Goal: Task Accomplishment & Management: Complete application form

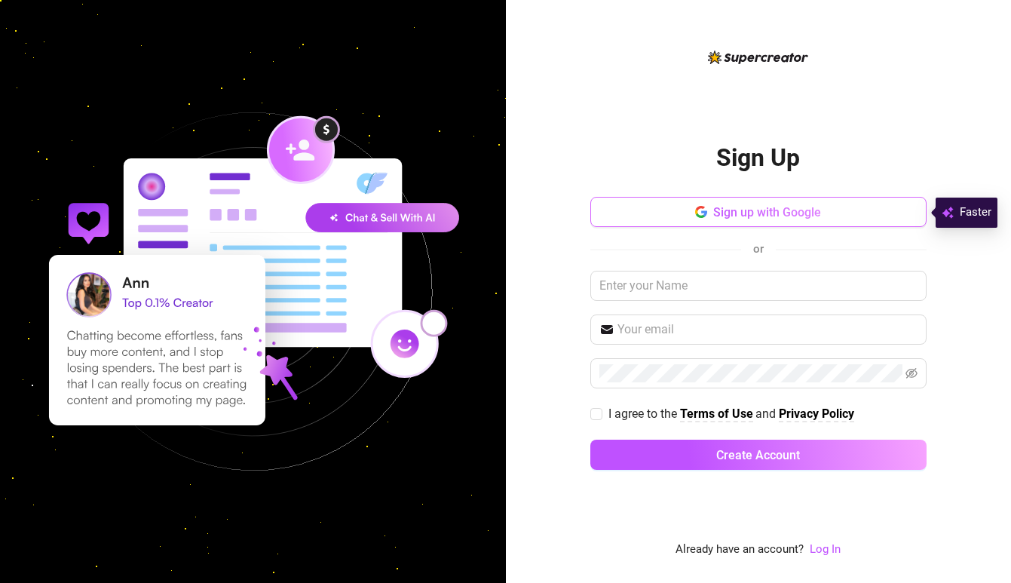
click at [731, 212] on span "Sign up with Google" at bounding box center [767, 212] width 108 height 14
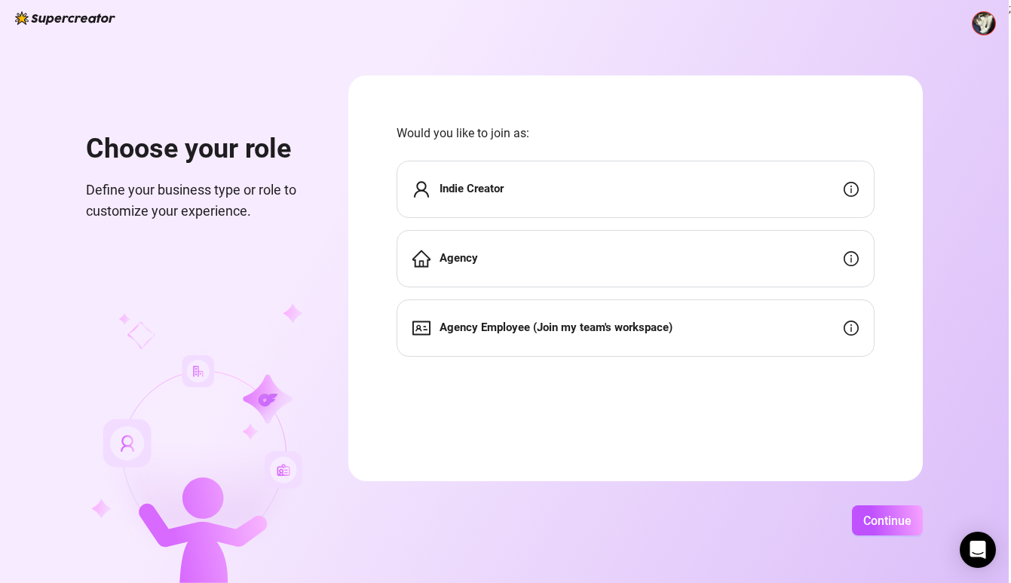
click at [608, 255] on div "Agency" at bounding box center [636, 258] width 478 height 57
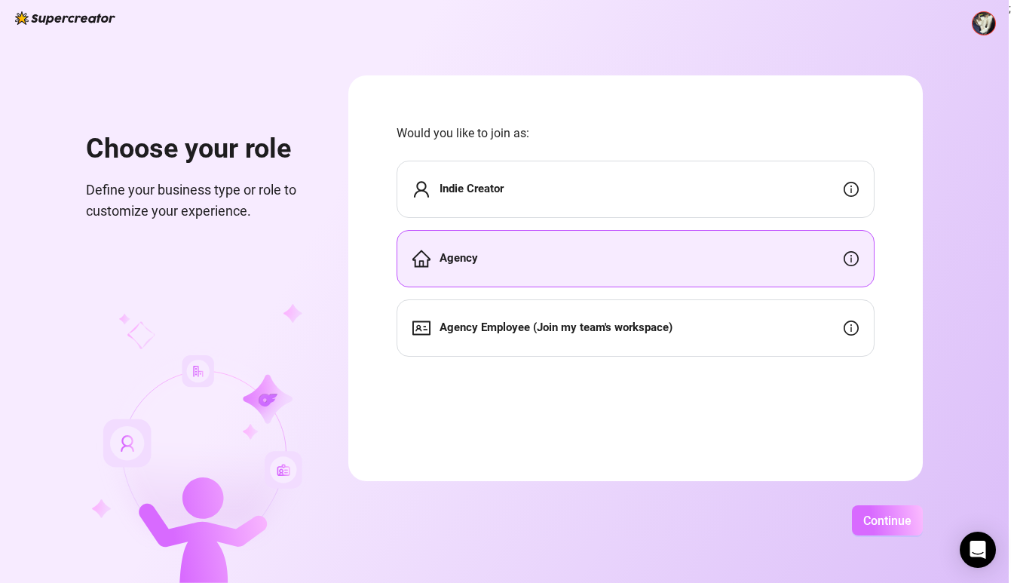
click at [912, 514] on span "Continue" at bounding box center [888, 521] width 48 height 14
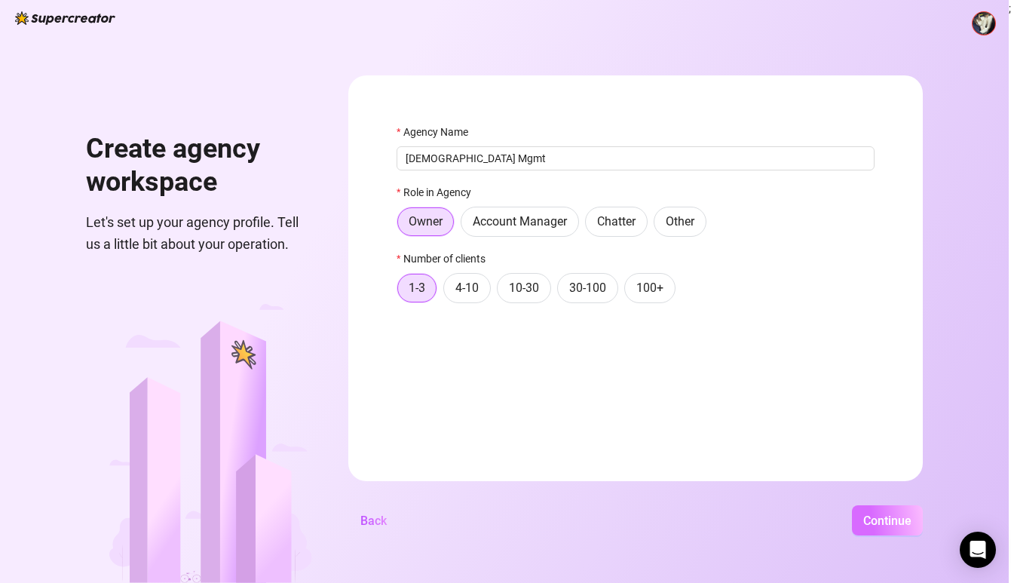
type input "Zen Mgmt"
click at [912, 517] on span "Continue" at bounding box center [888, 521] width 48 height 14
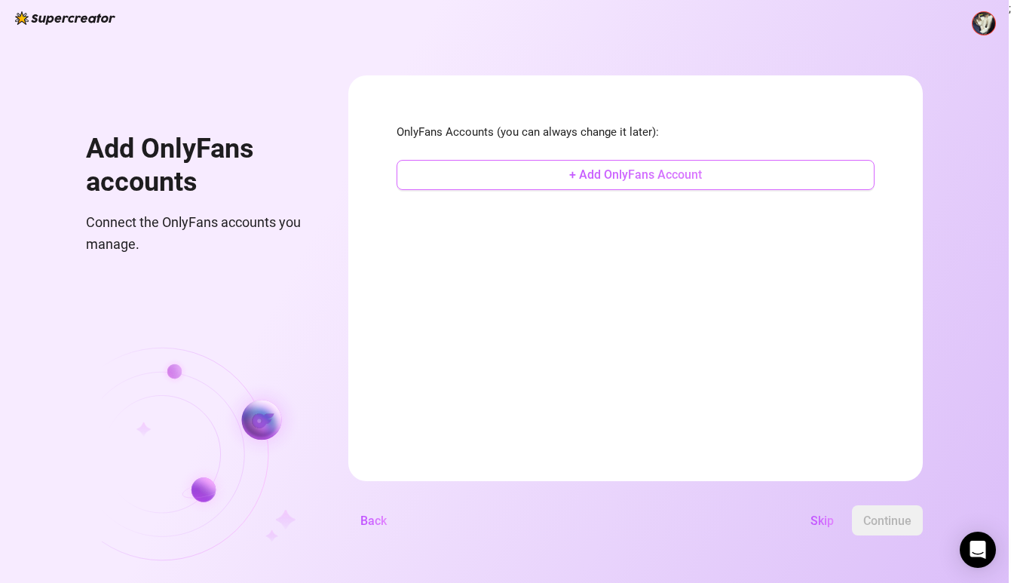
click at [692, 182] on button "+ Add OnlyFans Account" at bounding box center [636, 175] width 478 height 30
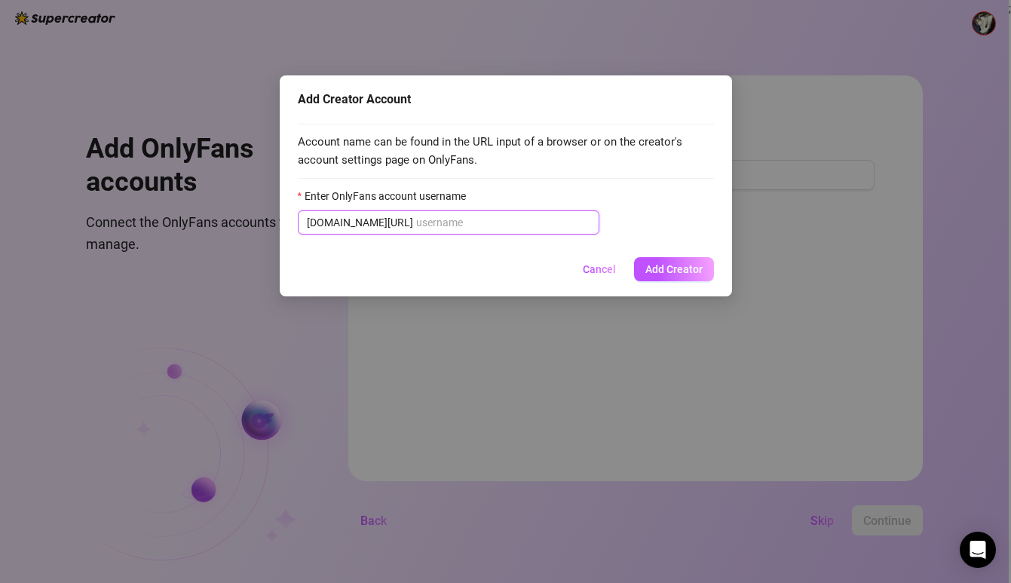
paste input "urtattoobooo"
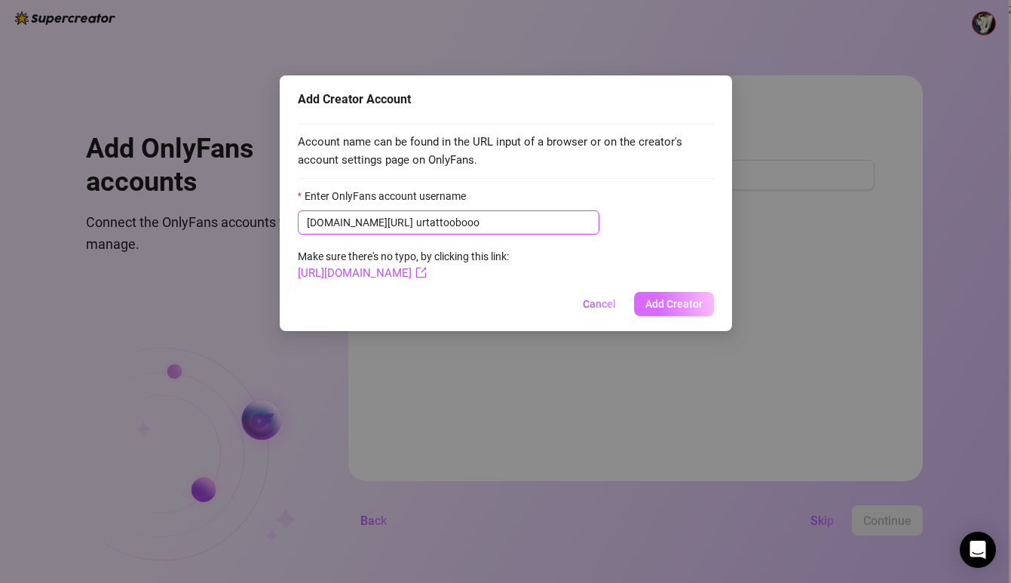
type input "urtattoobooo"
click at [675, 311] on button "Add Creator" at bounding box center [674, 304] width 80 height 24
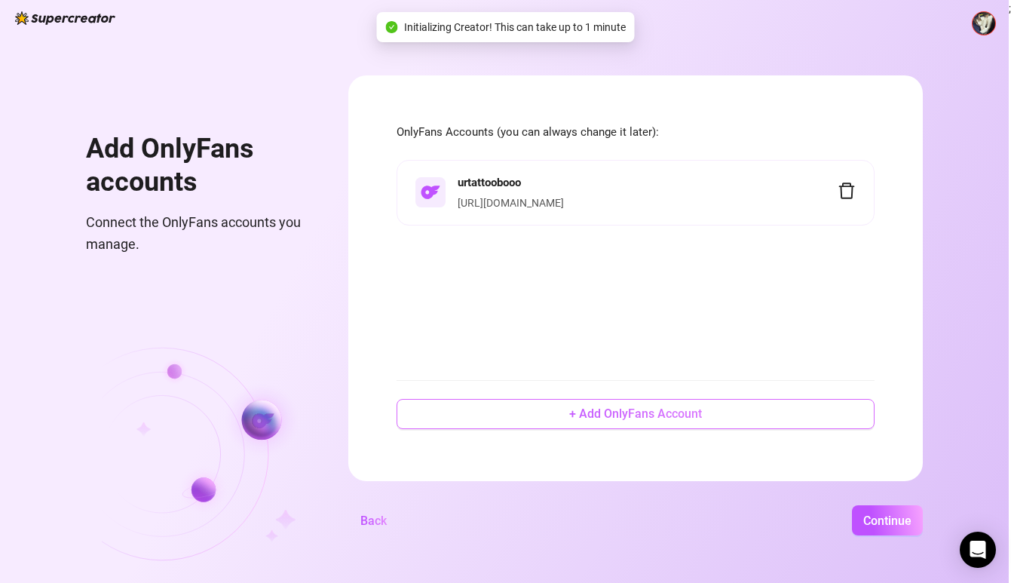
click at [654, 424] on button "+ Add OnlyFans Account" at bounding box center [636, 414] width 478 height 30
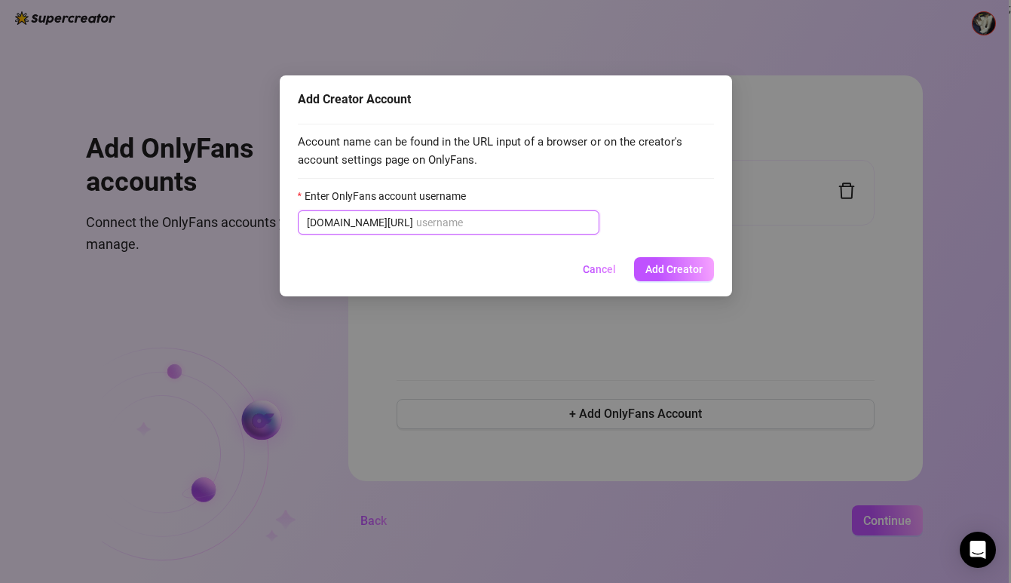
paste input "cocogambinoo"
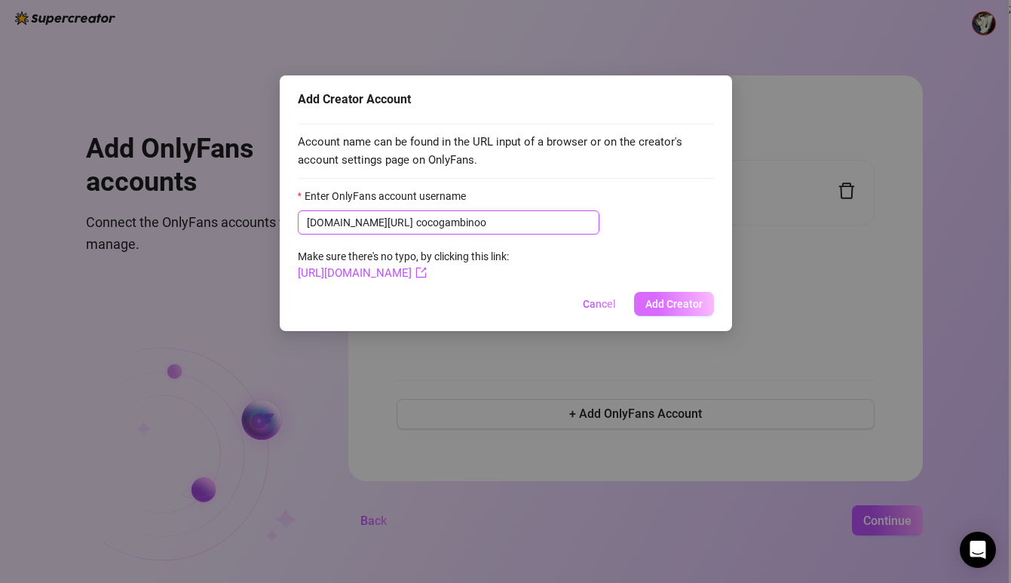
type input "cocogambinoo"
click at [660, 304] on span "Add Creator" at bounding box center [674, 304] width 57 height 12
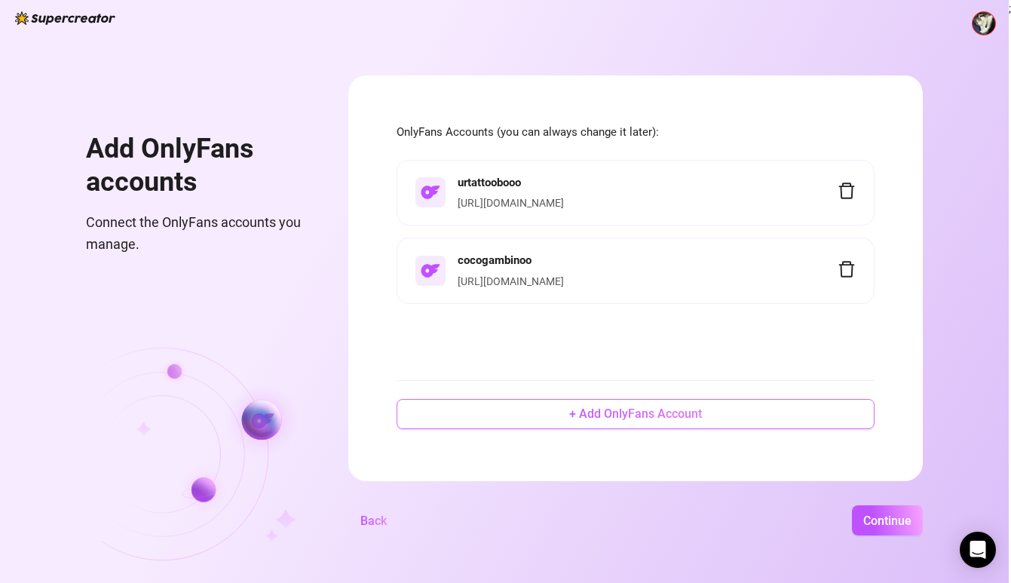
click at [606, 404] on button "+ Add OnlyFans Account" at bounding box center [636, 414] width 478 height 30
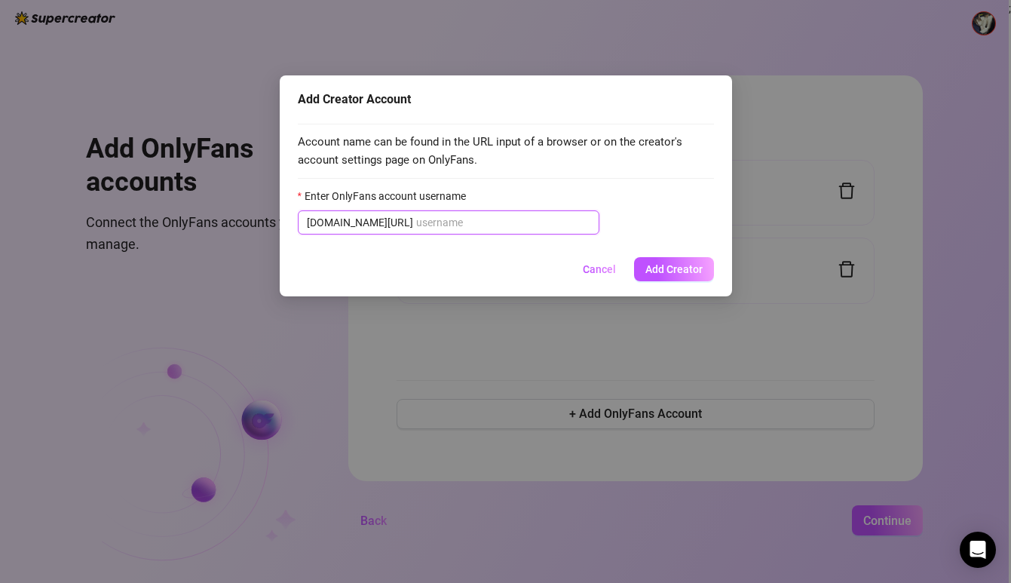
paste input "coco_beanzz"
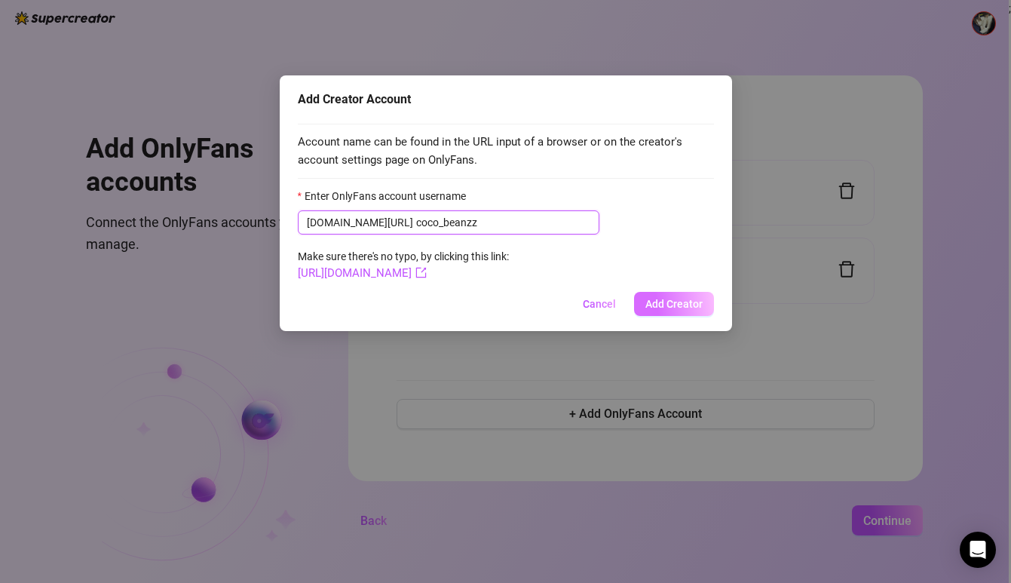
type input "coco_beanzz"
click at [671, 298] on span "Add Creator" at bounding box center [674, 304] width 57 height 12
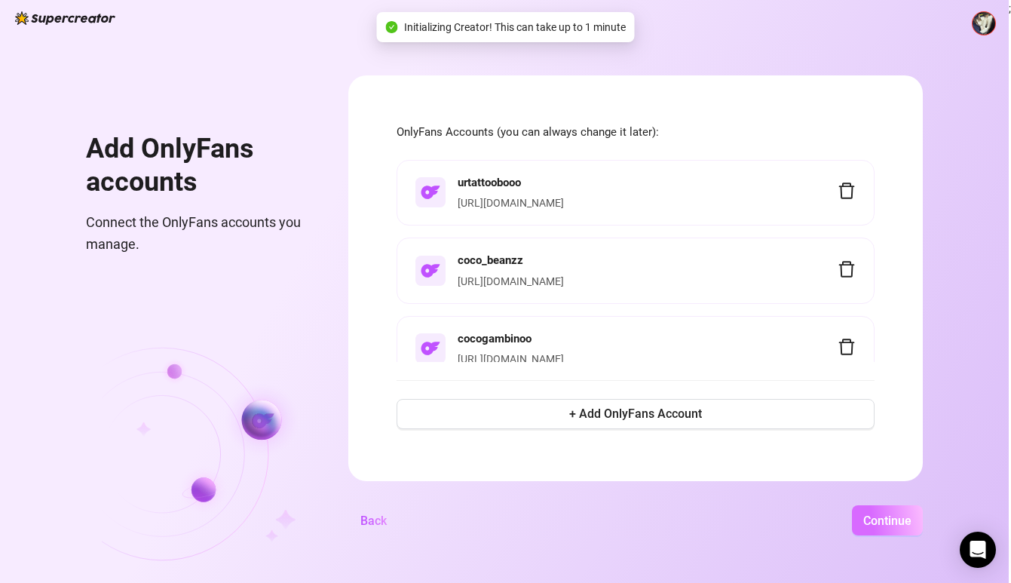
click at [912, 525] on span "Continue" at bounding box center [888, 521] width 48 height 14
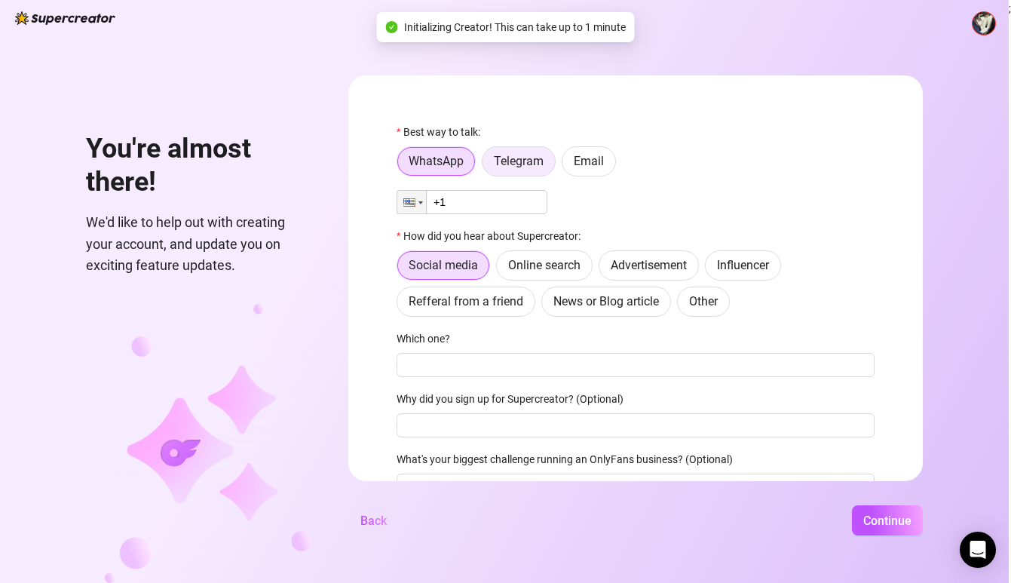
click at [544, 170] on label "Telegram" at bounding box center [519, 161] width 74 height 30
click at [486, 165] on input "Telegram" at bounding box center [486, 165] width 0 height 0
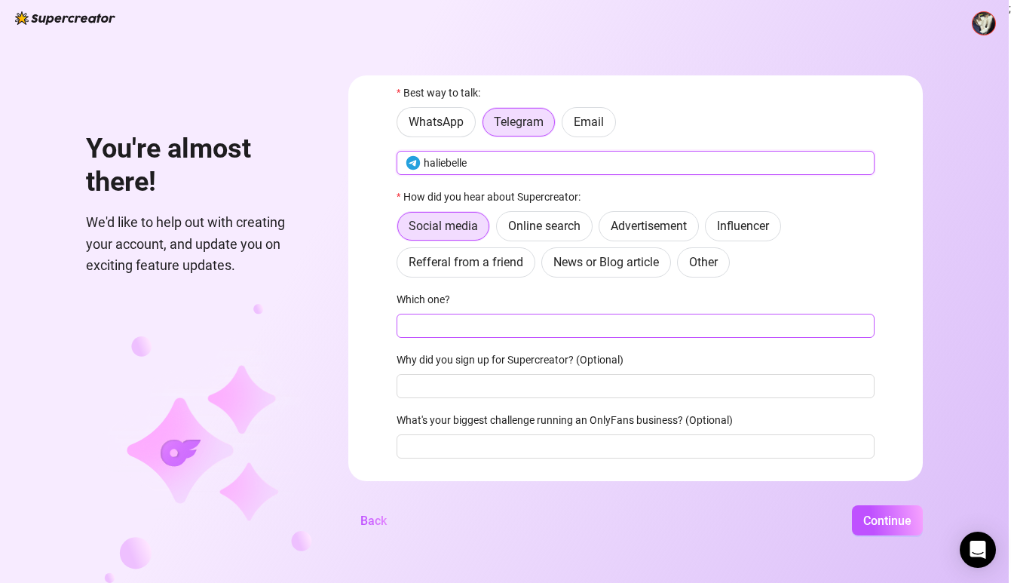
scroll to position [46, 0]
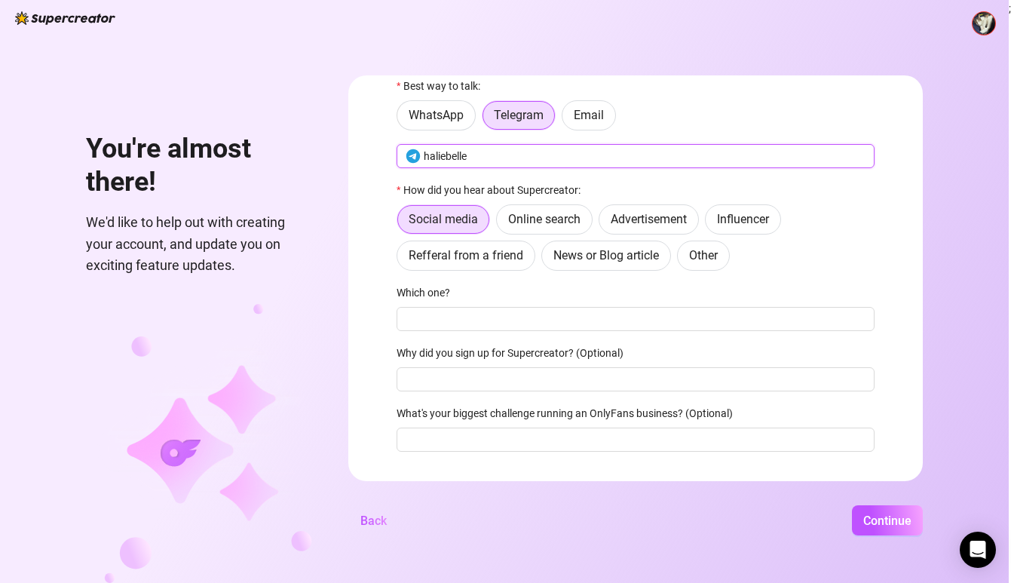
type input "haliebelle"
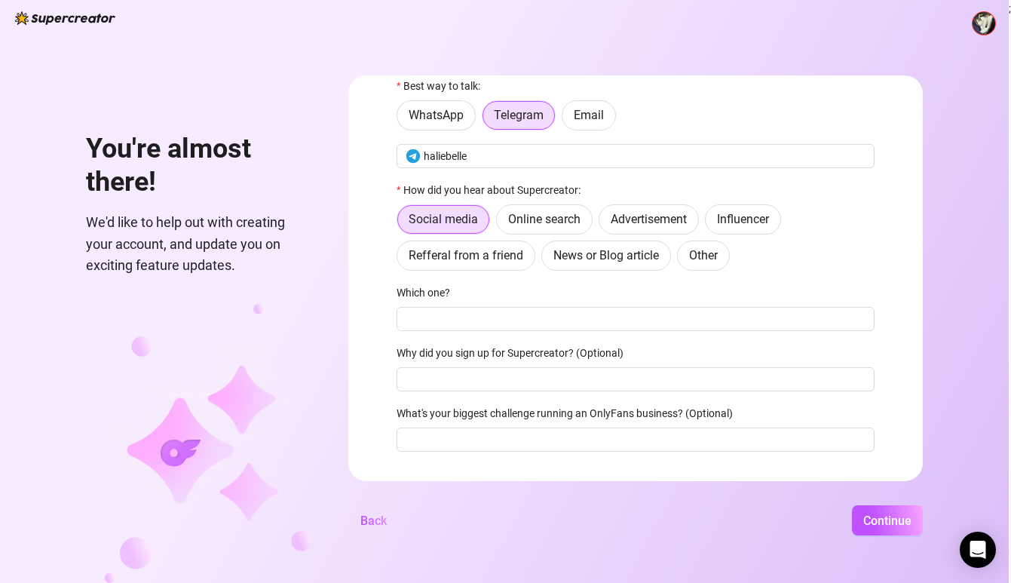
click at [552, 238] on div "Social media Online search Advertisement Influencer Refferal from a friend News…" at bounding box center [636, 237] width 478 height 66
click at [553, 228] on label "Online search" at bounding box center [544, 219] width 97 height 30
click at [501, 223] on input "Online search" at bounding box center [501, 223] width 0 height 0
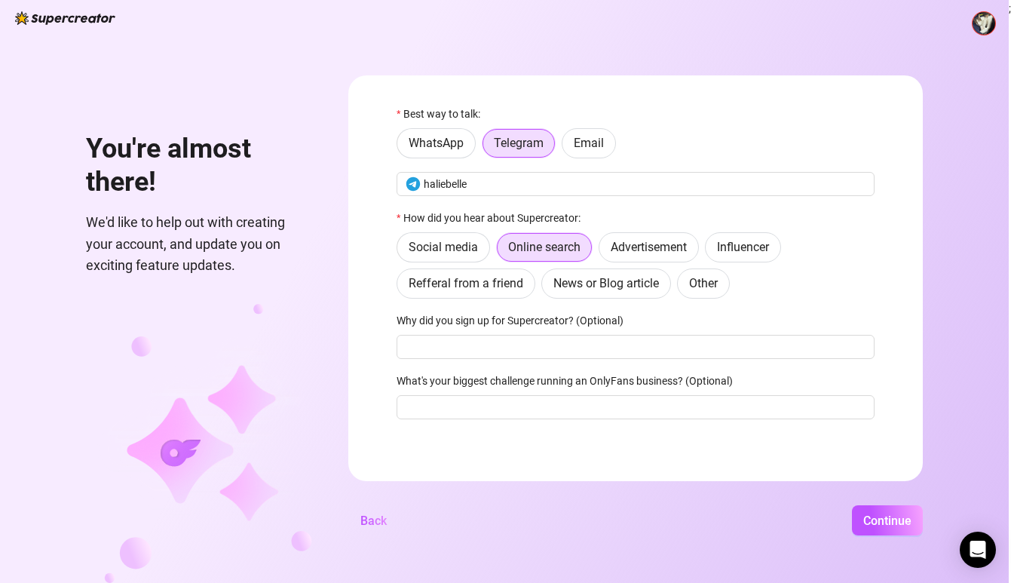
scroll to position [0, 0]
click at [901, 514] on span "Continue" at bounding box center [888, 521] width 48 height 14
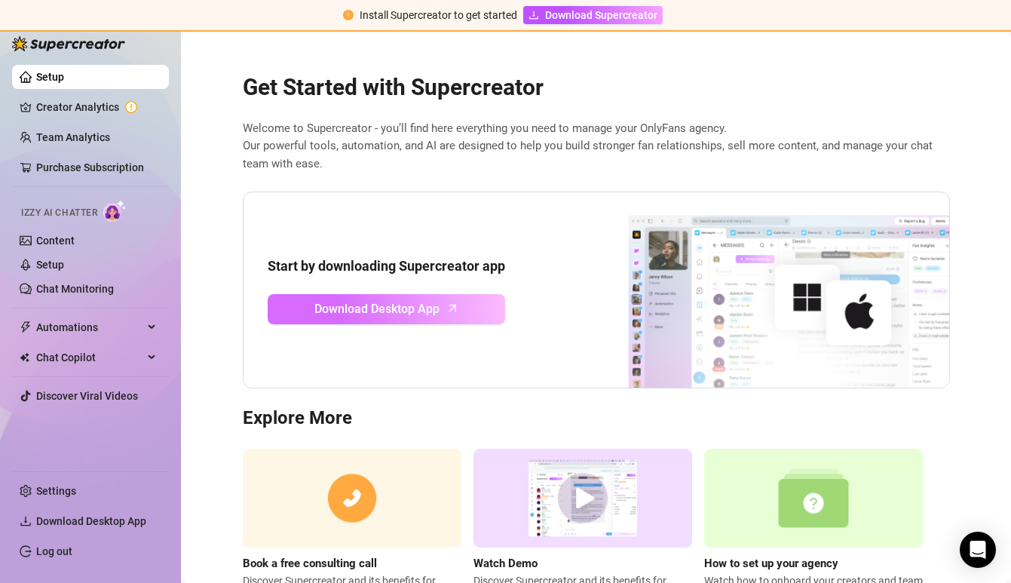
click at [370, 315] on span "Download Desktop App" at bounding box center [376, 308] width 125 height 19
